Goal: Task Accomplishment & Management: Use online tool/utility

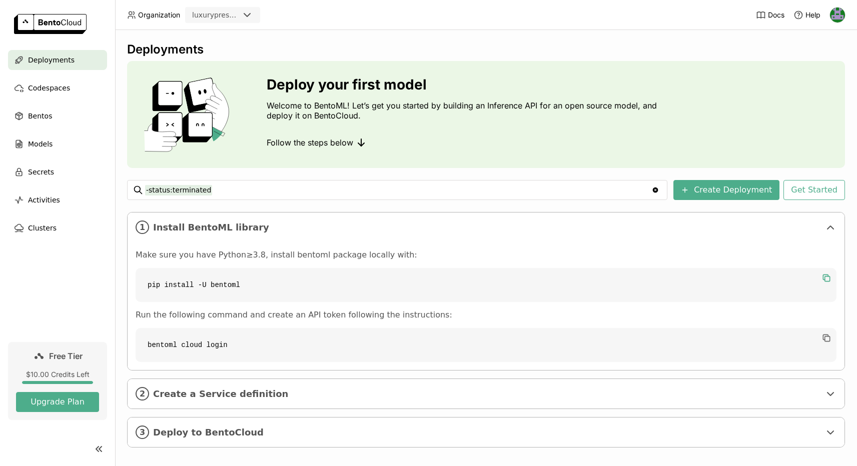
click at [826, 275] on icon "button" at bounding box center [826, 278] width 10 height 10
click at [826, 338] on icon "button" at bounding box center [826, 338] width 10 height 10
click at [366, 392] on span "Create a Service definition" at bounding box center [486, 394] width 667 height 11
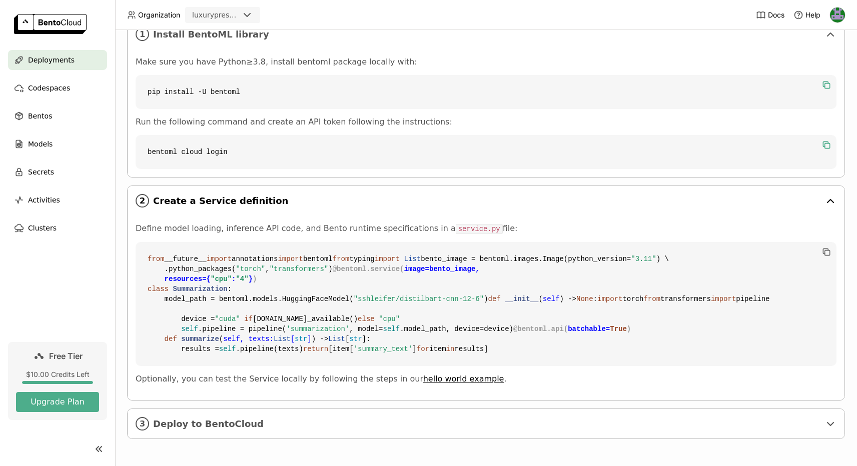
scroll to position [337, 0]
drag, startPoint x: 152, startPoint y: 53, endPoint x: 472, endPoint y: 390, distance: 465.3
click at [472, 390] on li "2 Create a Service definition Define model loading, inference API code, and Ben…" at bounding box center [486, 293] width 717 height 214
copy li "Create a Service definition Define model loading, inference API code, and Bento…"
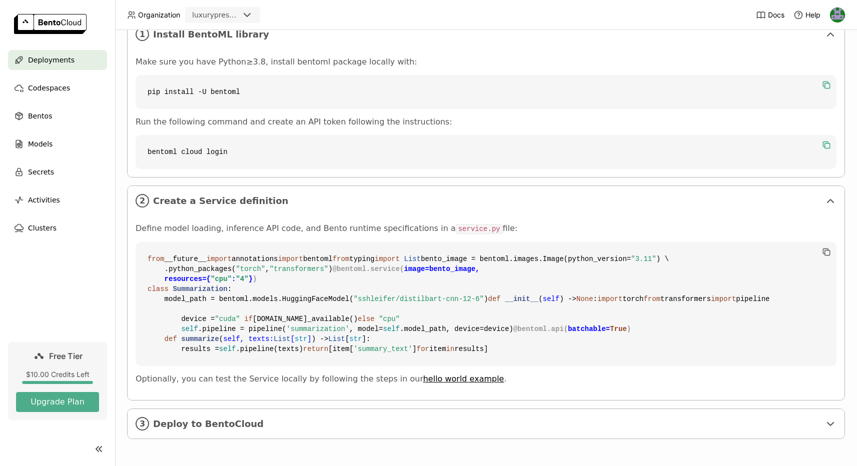
copy li "Create a Service definition Define model loading, inference API code, and Bento…"
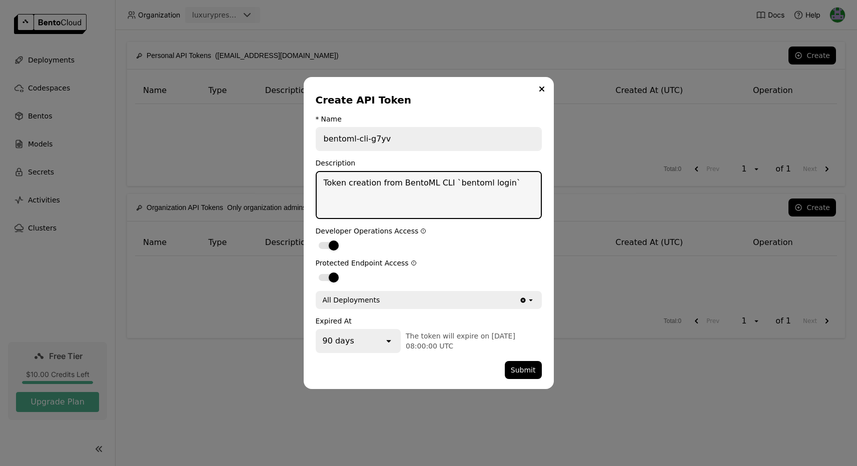
click at [411, 189] on textarea "Token creation from BentoML CLI `bentoml login`" at bounding box center [429, 195] width 224 height 46
click at [409, 185] on textarea "Token creation from BentoML CLI `bentoml login`" at bounding box center [429, 195] width 224 height 46
type textarea "bentomltest"
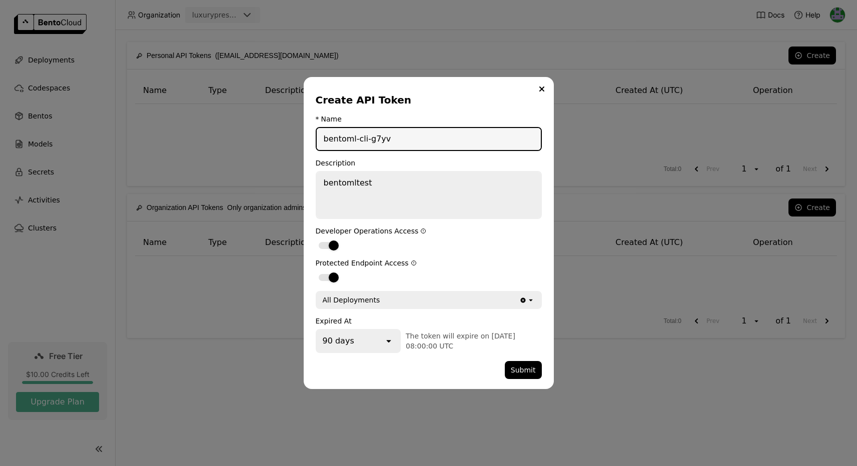
click at [421, 142] on input "bentoml-cli-g7yv" at bounding box center [429, 139] width 224 height 22
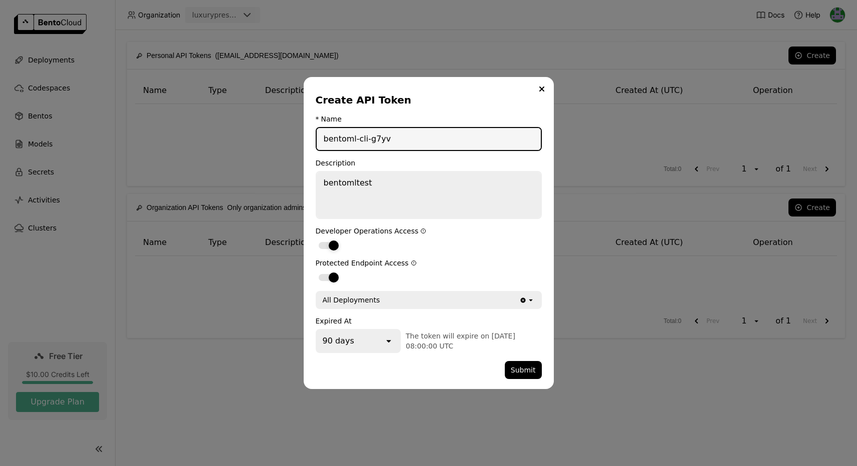
click at [329, 248] on div "dialog" at bounding box center [334, 246] width 10 height 10
click at [316, 239] on input "dialog" at bounding box center [316, 239] width 0 height 0
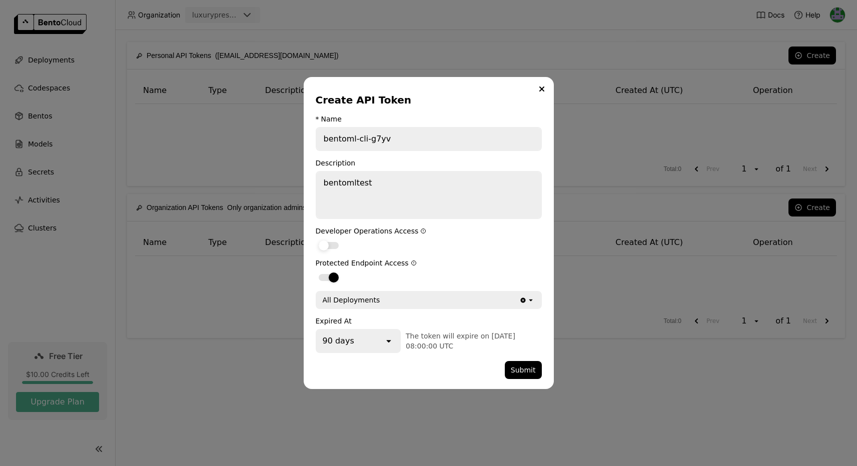
click at [329, 248] on div "dialog" at bounding box center [329, 245] width 20 height 7
click at [316, 239] on input "dialog" at bounding box center [316, 239] width 0 height 0
click at [524, 368] on button "Submit" at bounding box center [523, 370] width 37 height 18
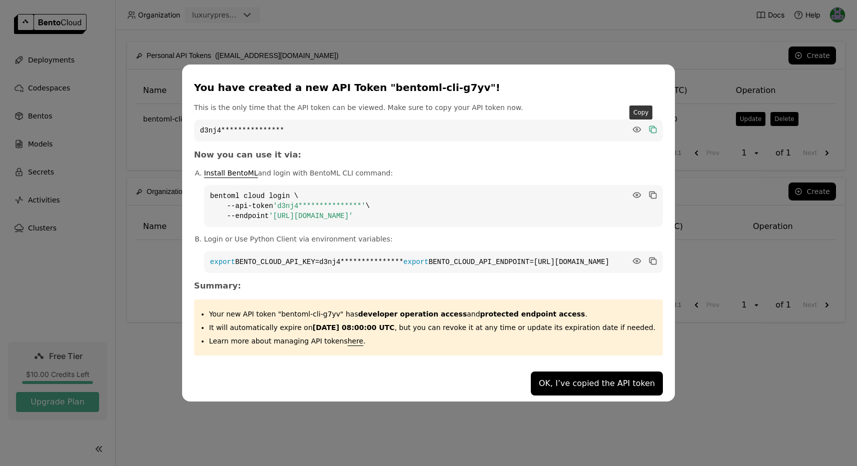
click at [648, 125] on icon "dialog" at bounding box center [653, 130] width 10 height 10
click at [564, 378] on button "OK, I’ve copied the API token" at bounding box center [597, 384] width 132 height 24
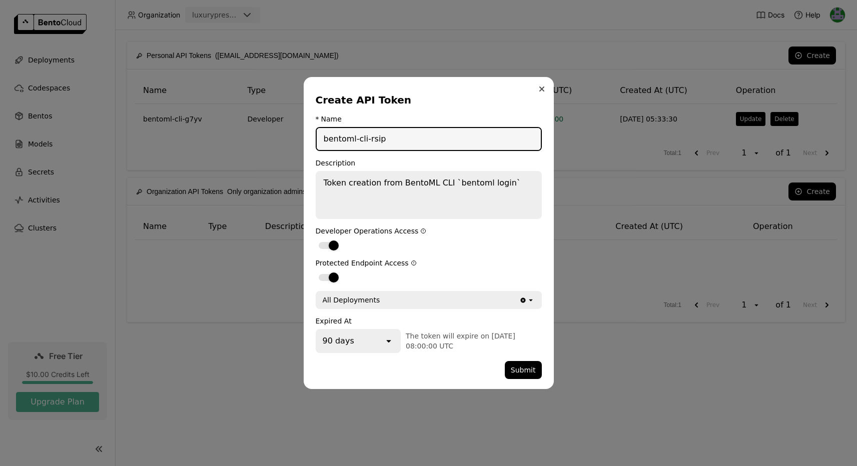
click at [543, 88] on icon "Close" at bounding box center [541, 89] width 5 height 5
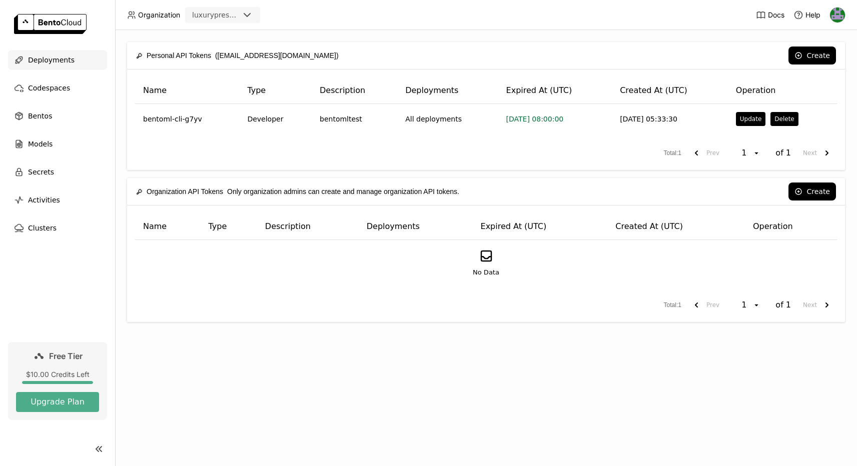
click at [51, 52] on div "Deployments" at bounding box center [57, 60] width 99 height 20
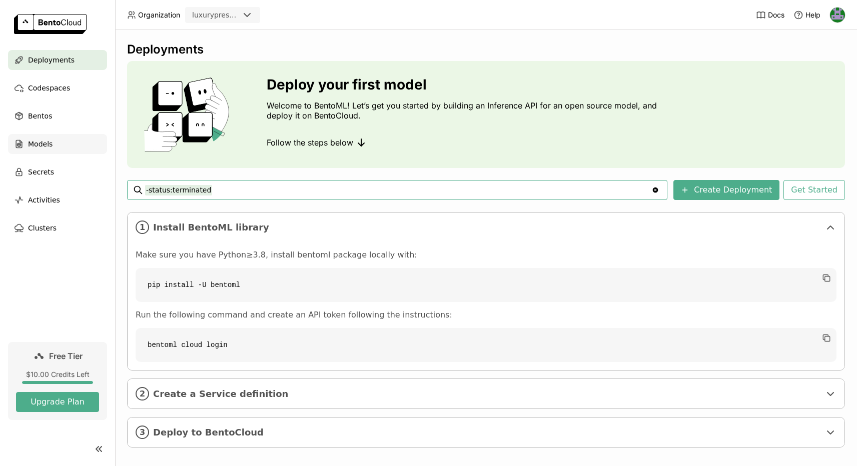
click at [72, 145] on div "Models" at bounding box center [57, 144] width 99 height 20
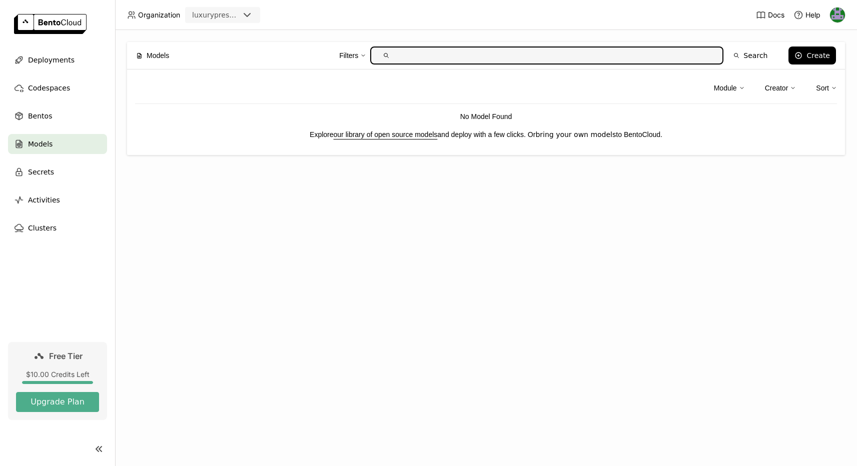
click at [569, 132] on link "bring your own models" at bounding box center [575, 135] width 81 height 8
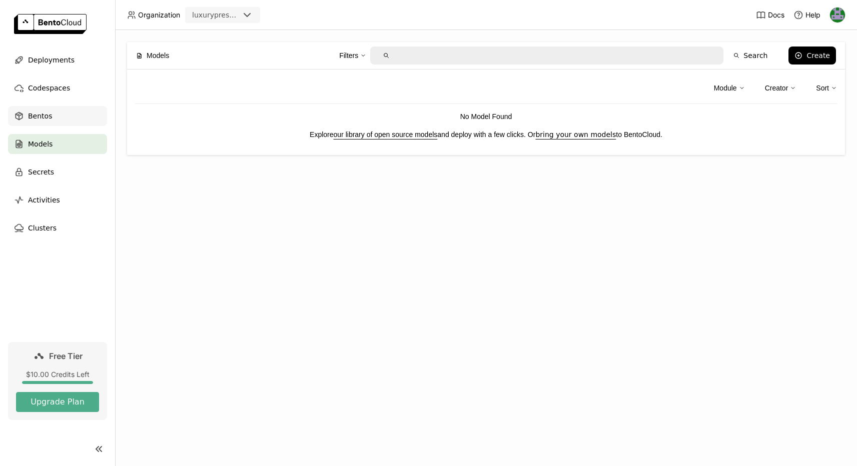
click at [38, 116] on span "Bentos" at bounding box center [40, 116] width 24 height 12
